Goal: Task Accomplishment & Management: Manage account settings

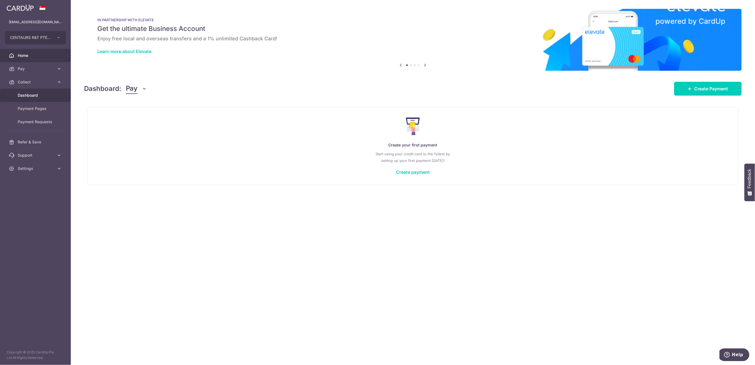
click at [36, 98] on link "Dashboard" at bounding box center [35, 95] width 71 height 13
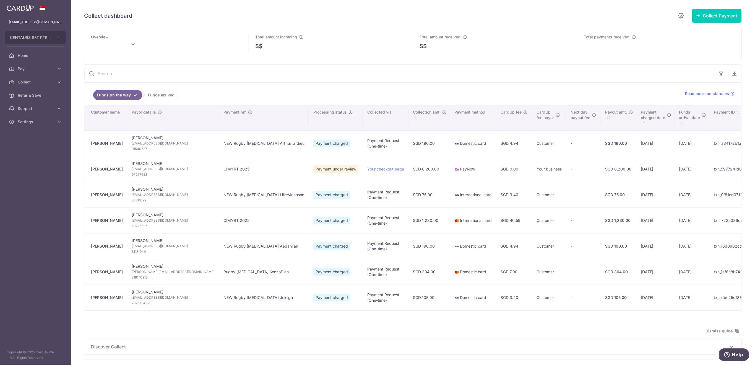
type input "[DATE]"
click at [169, 95] on link "Funds arrived" at bounding box center [161, 95] width 34 height 11
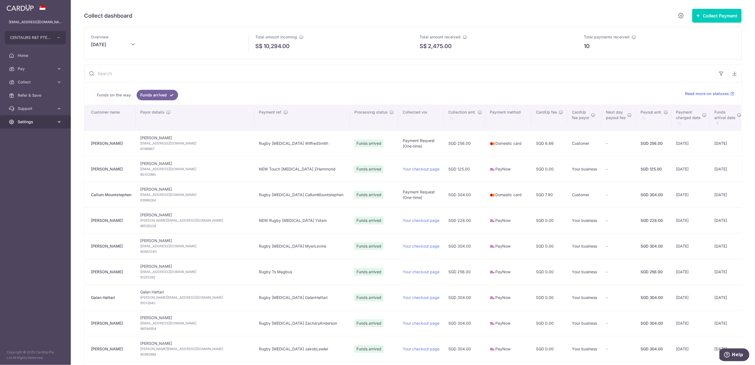
click at [40, 122] on span "Settings" at bounding box center [36, 122] width 36 height 6
click at [30, 146] on span "Logout" at bounding box center [36, 149] width 36 height 6
